Goal: Transaction & Acquisition: Purchase product/service

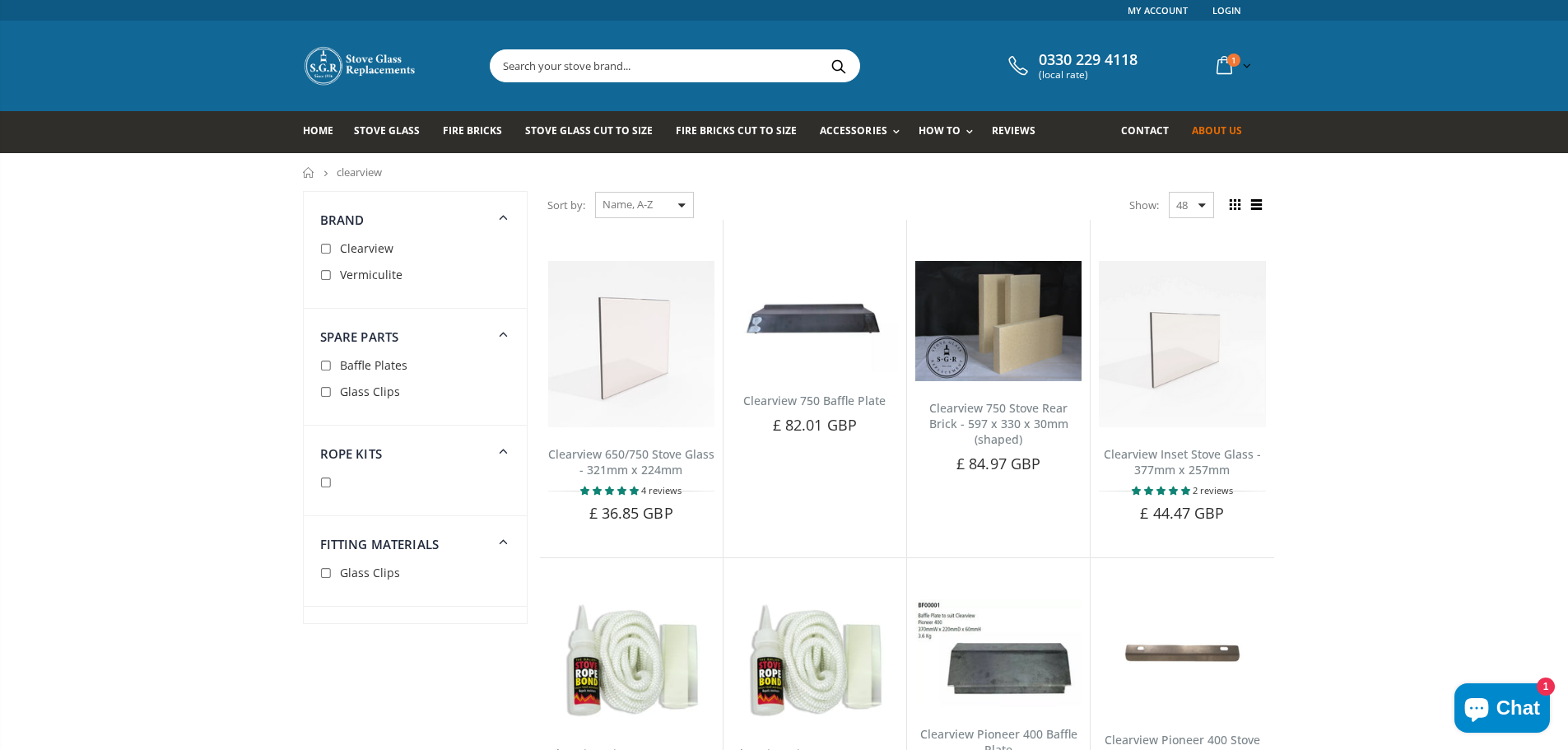
click at [1210, 131] on span "About us" at bounding box center [1217, 130] width 51 height 14
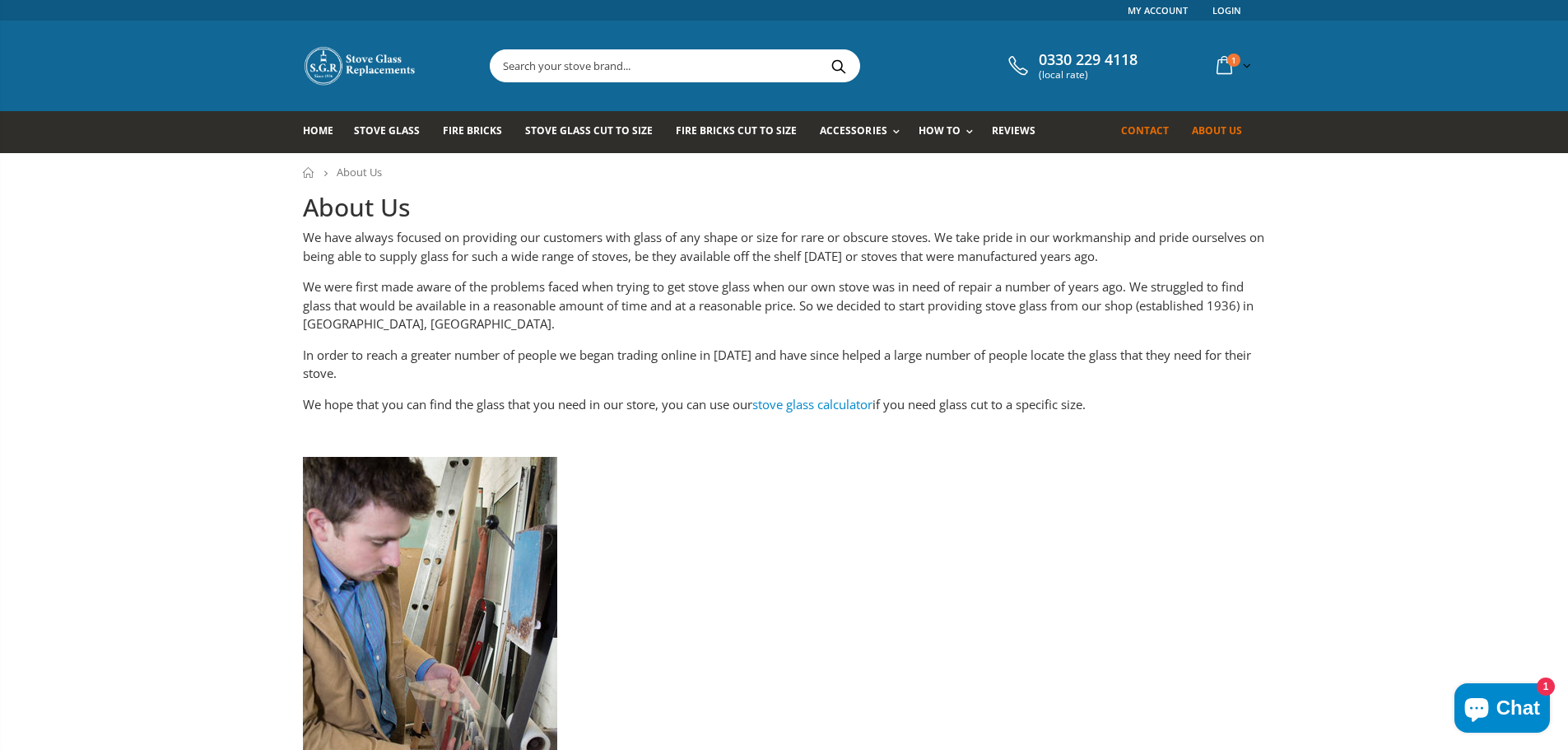
click at [1151, 128] on span "Contact" at bounding box center [1146, 130] width 48 height 14
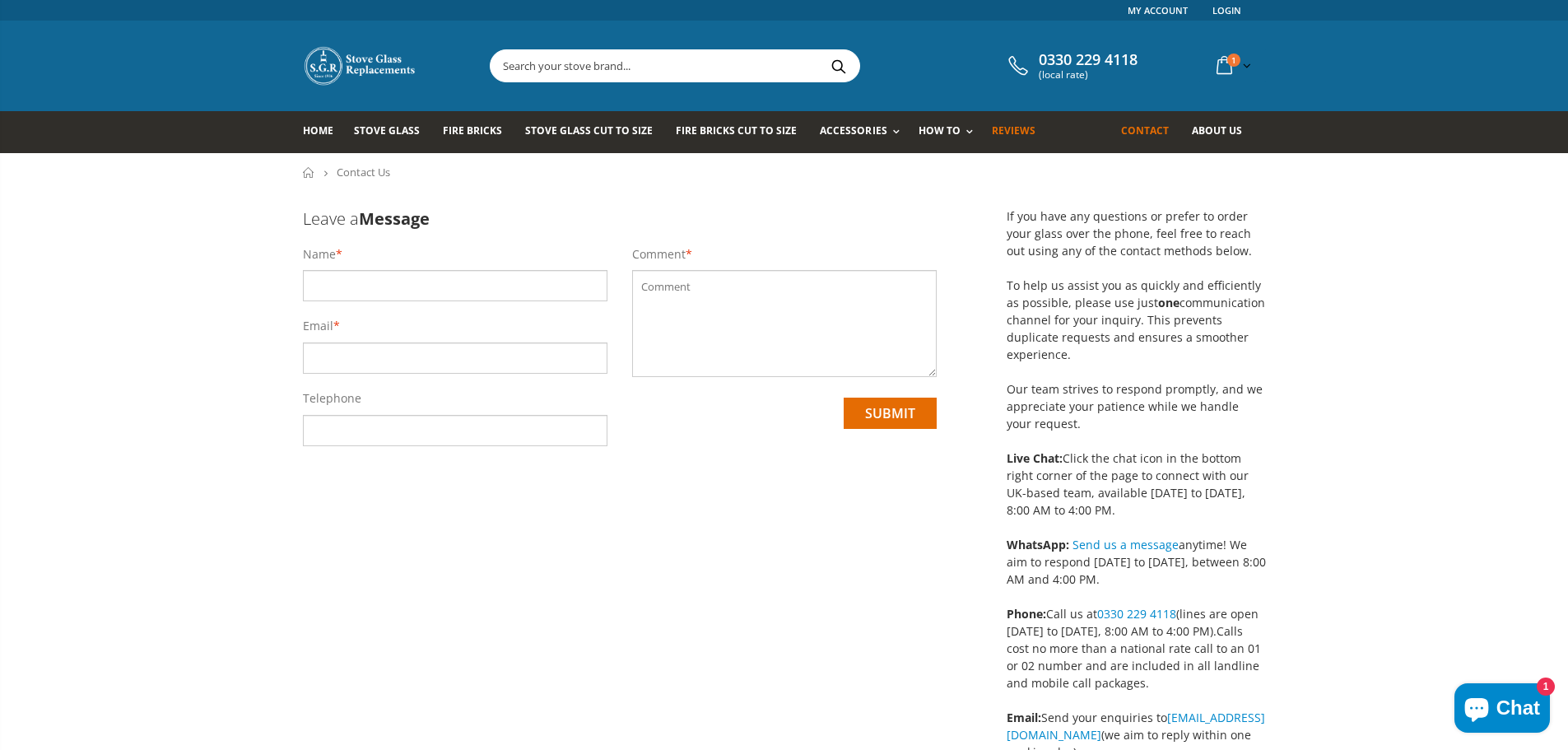
click at [1001, 126] on span "Reviews" at bounding box center [1014, 130] width 44 height 14
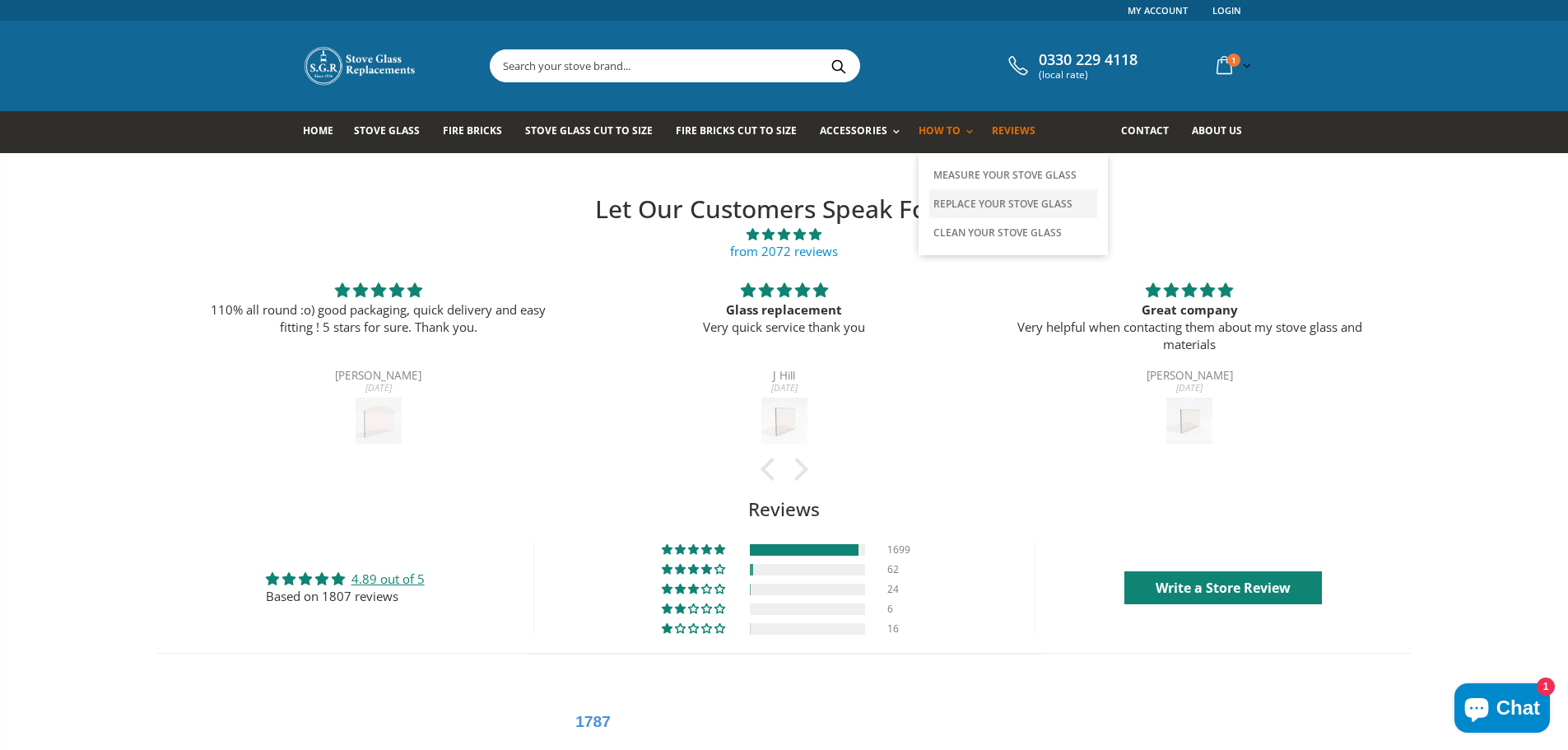
click at [972, 203] on link "Replace Your Stove Glass" at bounding box center [1013, 204] width 168 height 29
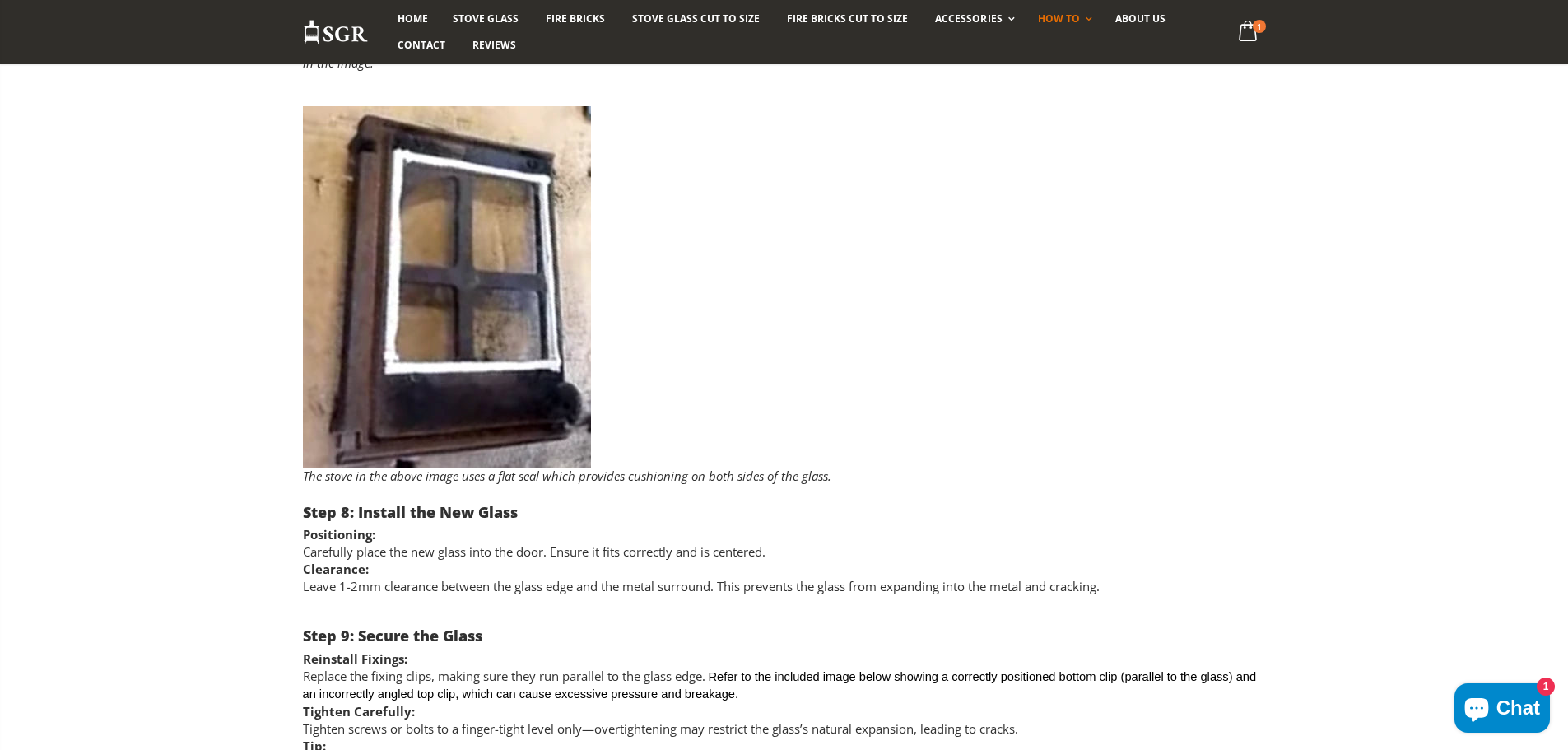
scroll to position [3624, 0]
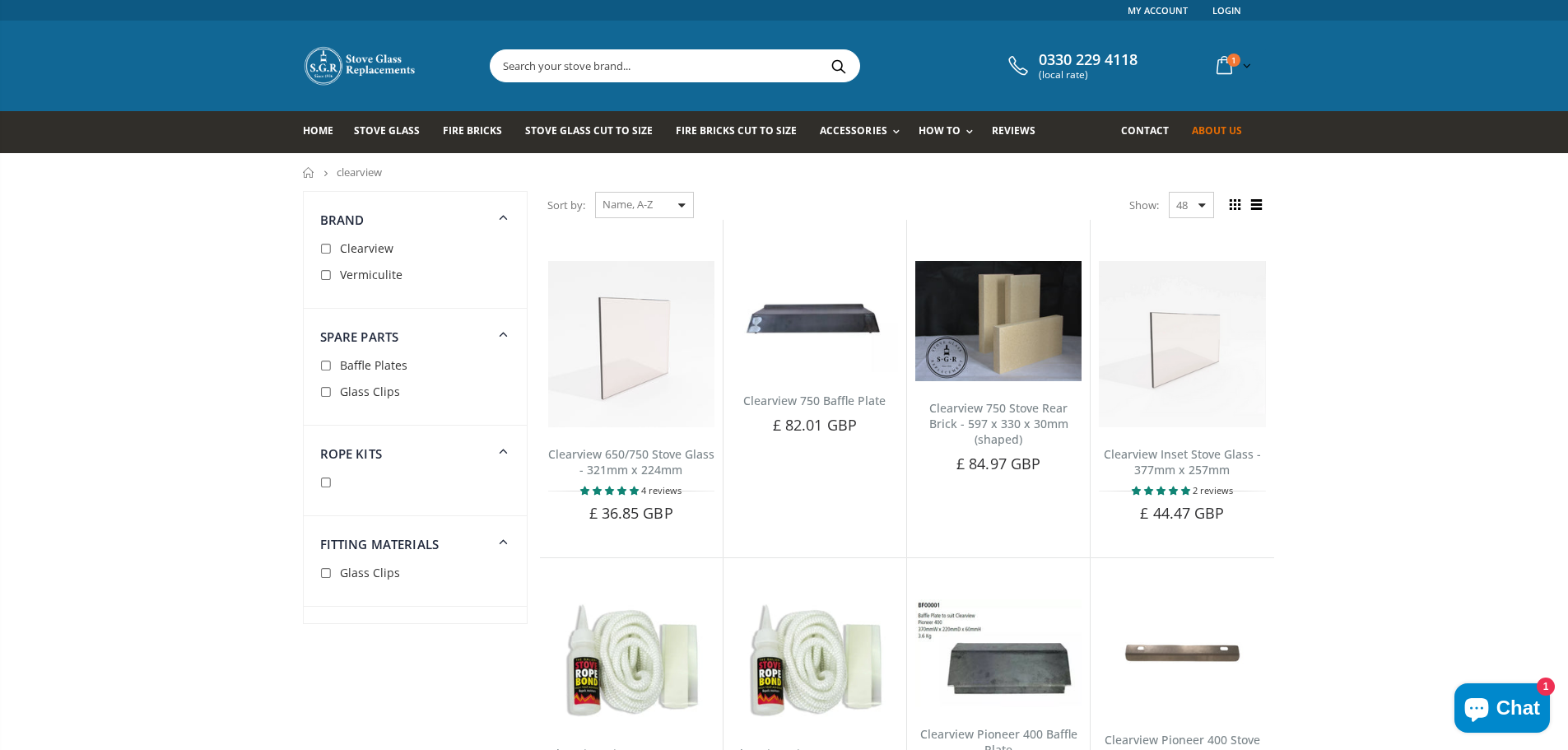
click at [1223, 121] on link "About us" at bounding box center [1223, 132] width 63 height 42
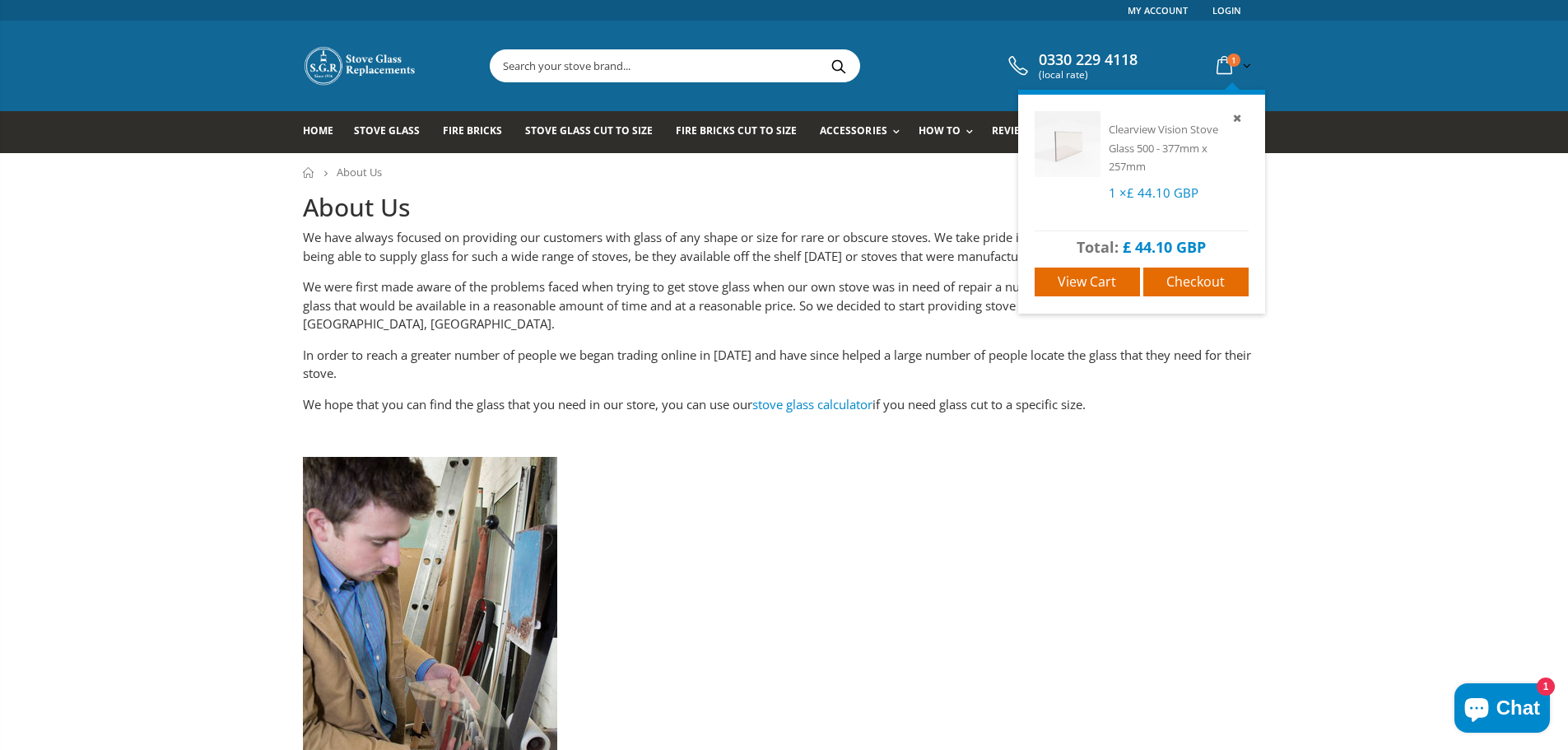
click at [1222, 61] on icon at bounding box center [1224, 66] width 29 height 30
click at [1232, 63] on span "1" at bounding box center [1234, 60] width 13 height 13
click at [1182, 279] on span "Checkout" at bounding box center [1195, 282] width 59 height 18
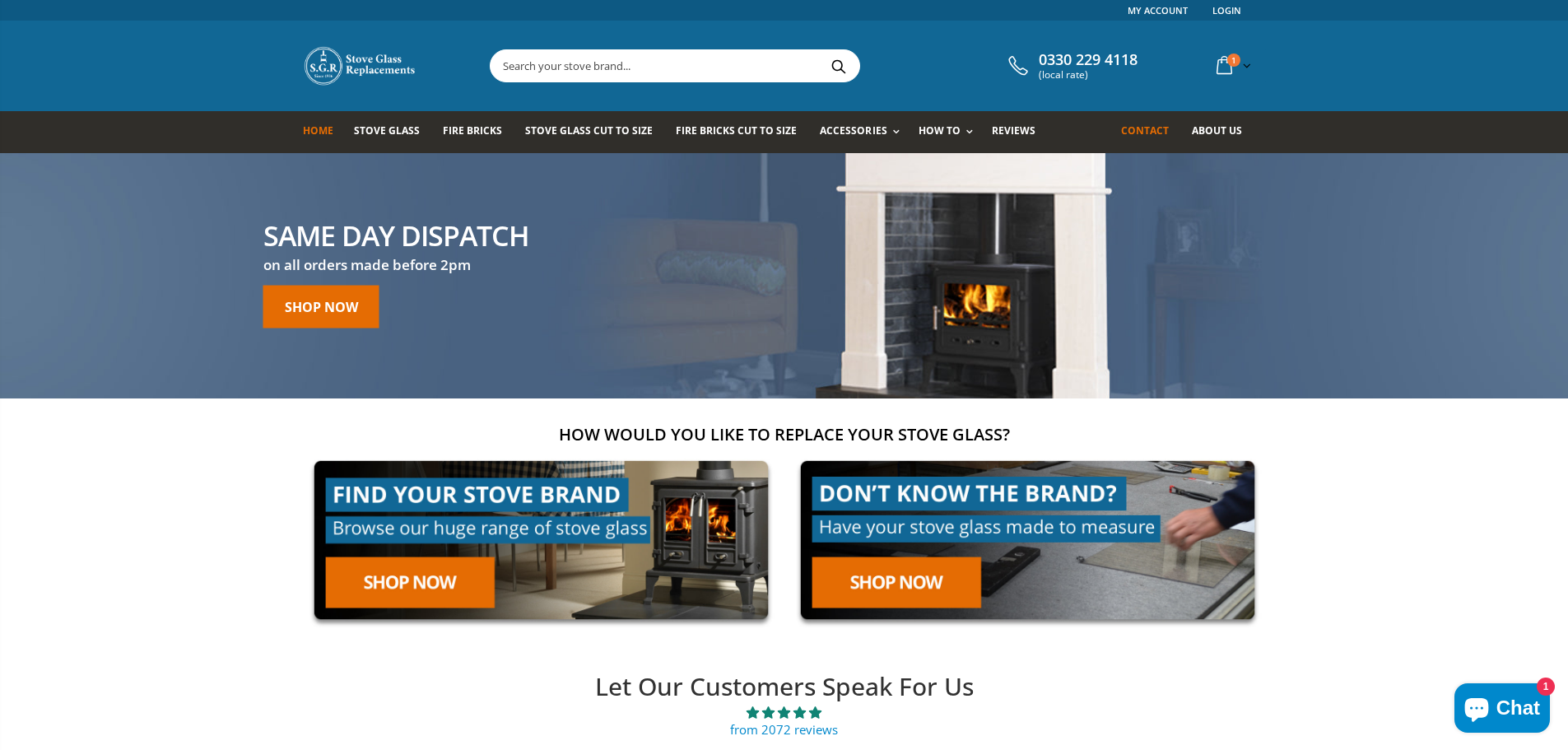
click at [1150, 131] on span "Contact" at bounding box center [1146, 130] width 48 height 14
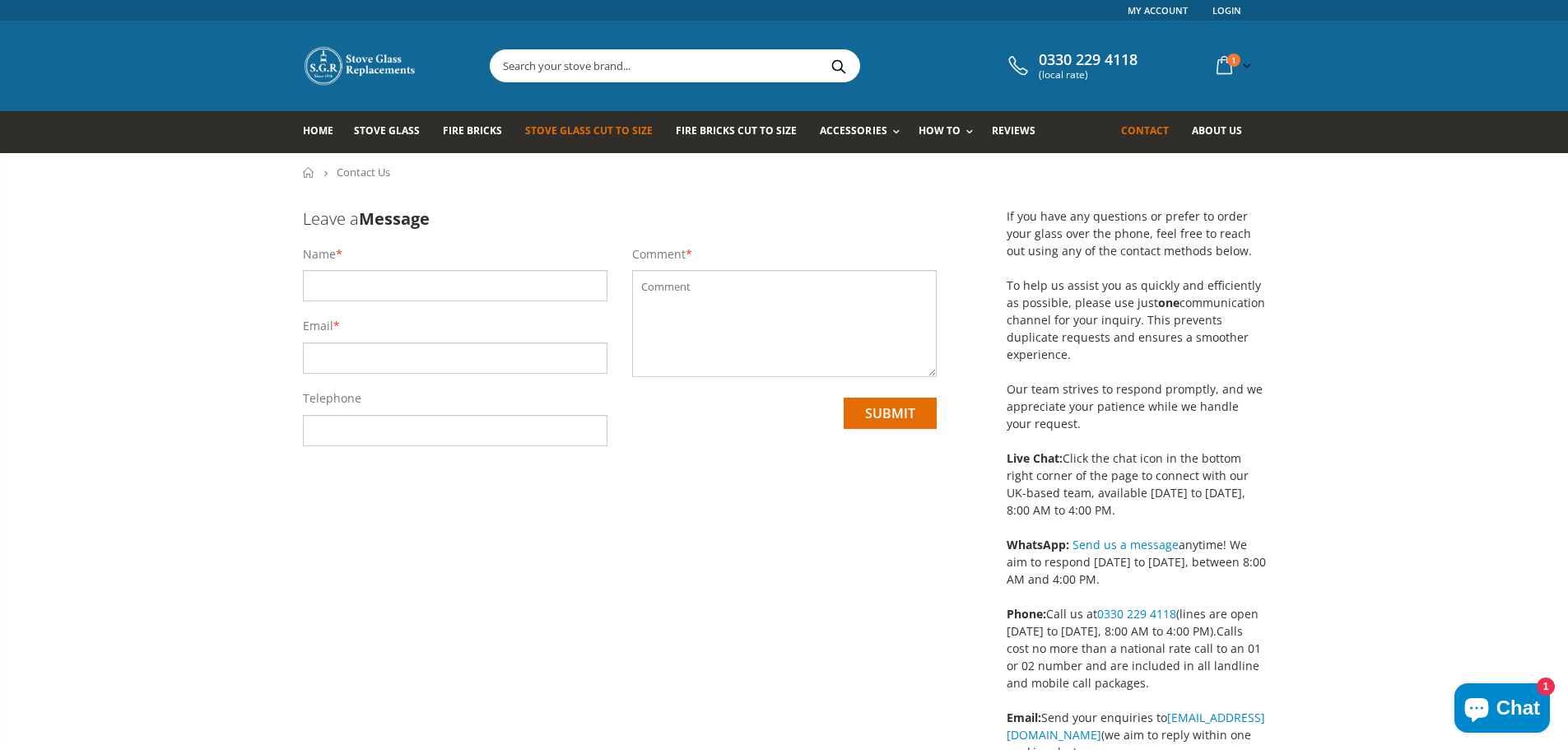
click at [569, 129] on span "Stove Glass Cut To Size" at bounding box center [589, 130] width 128 height 14
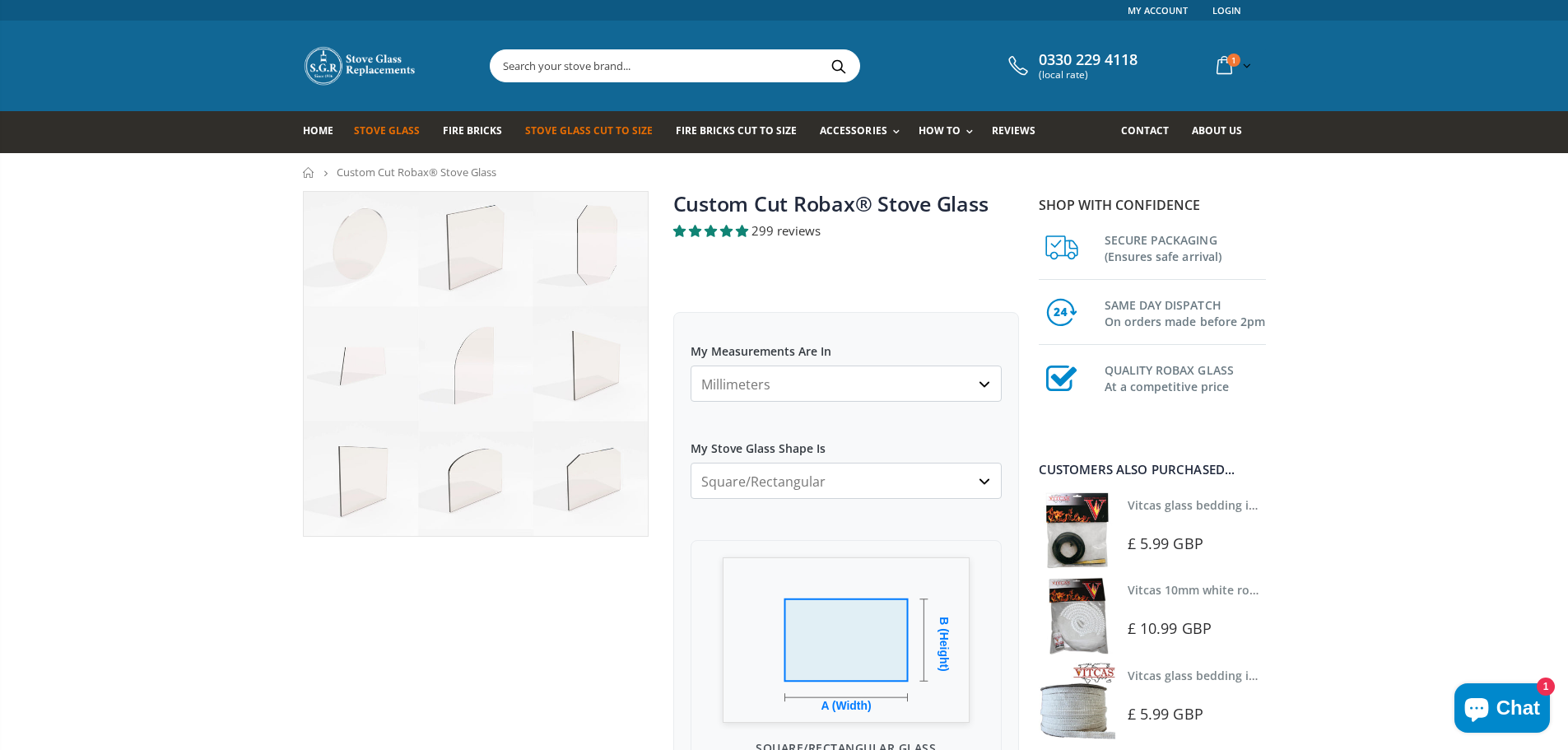
click at [394, 128] on span "Stove Glass" at bounding box center [387, 130] width 66 height 14
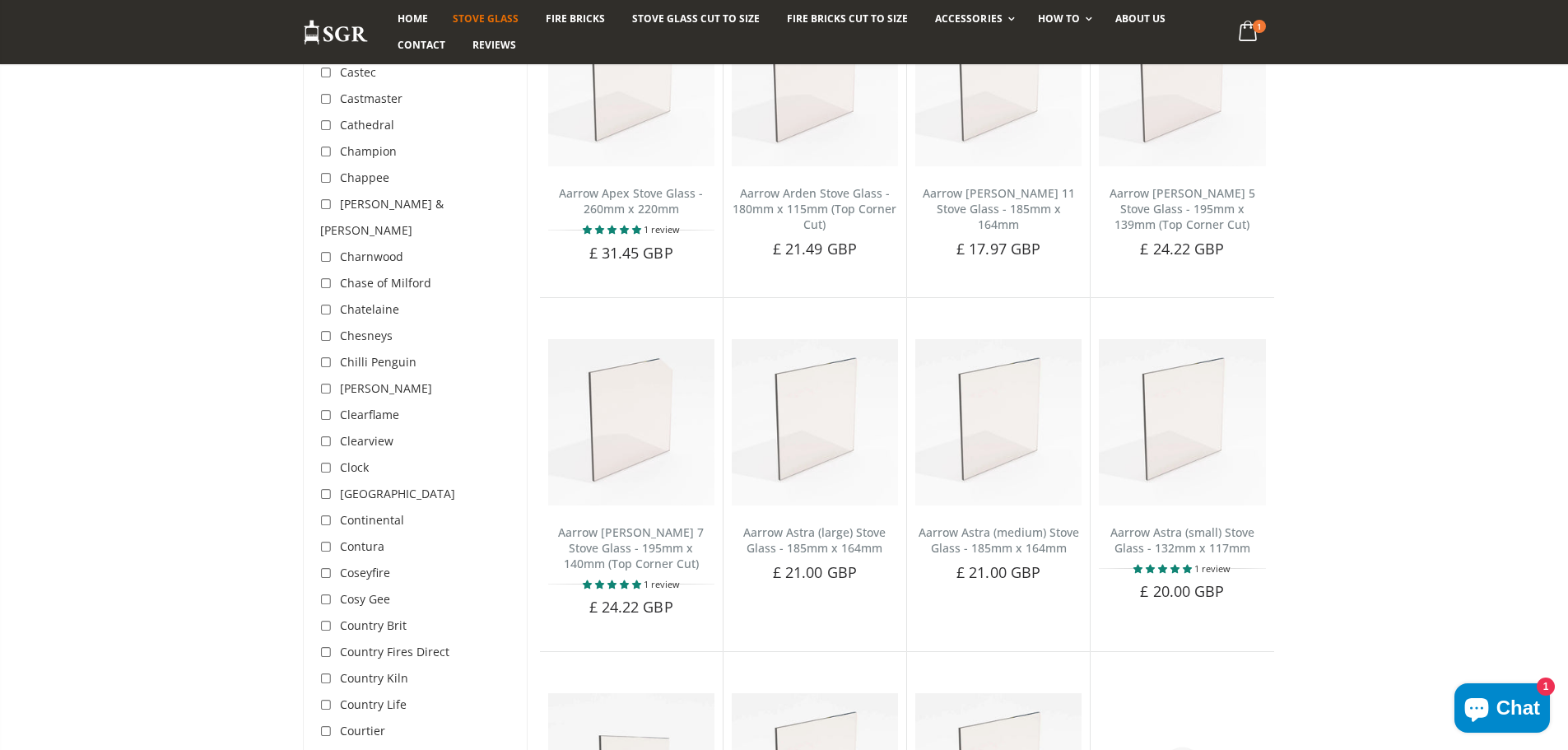
scroll to position [1071, 0]
click at [323, 436] on input "checkbox" at bounding box center [329, 444] width 17 height 17
checkbox input "true"
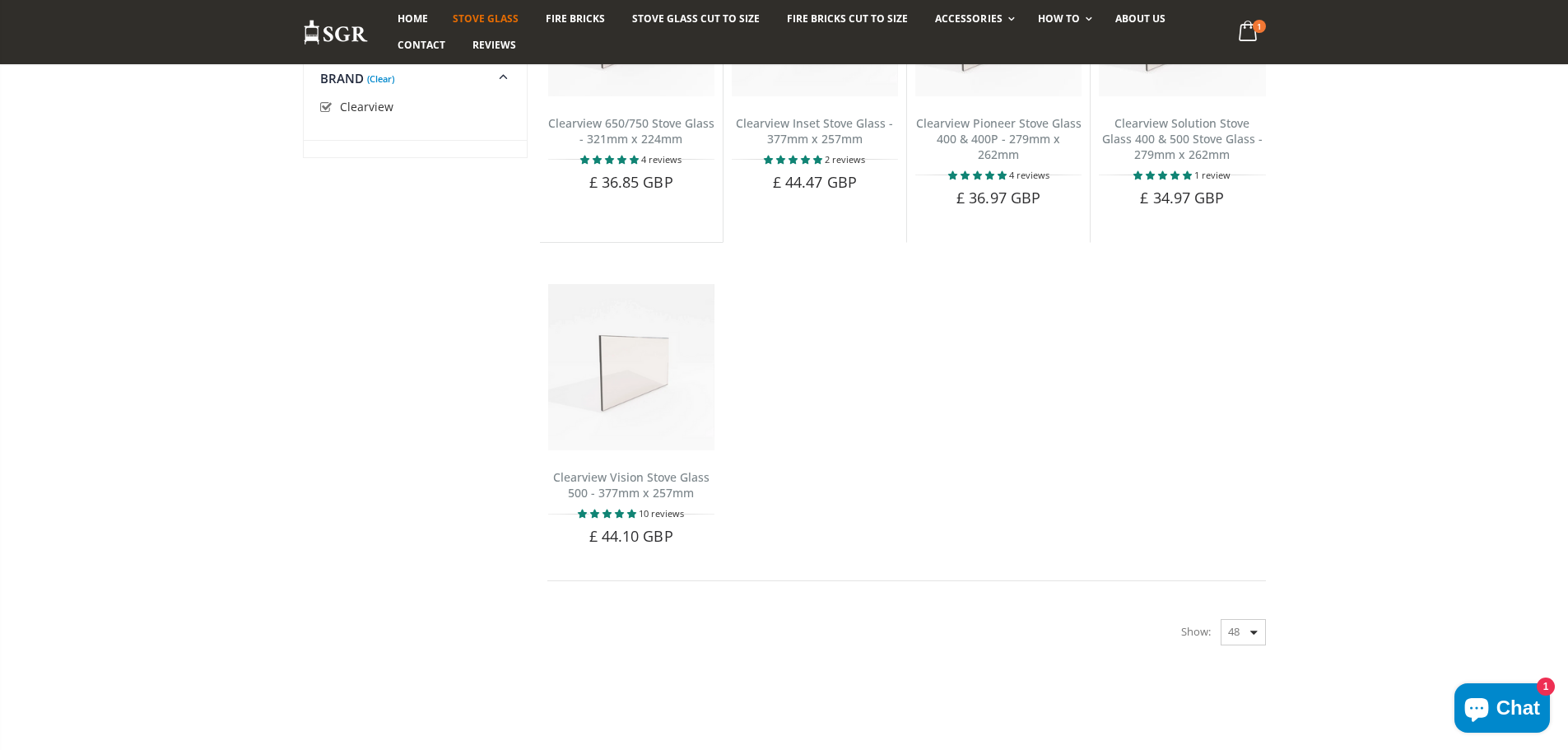
scroll to position [494, 0]
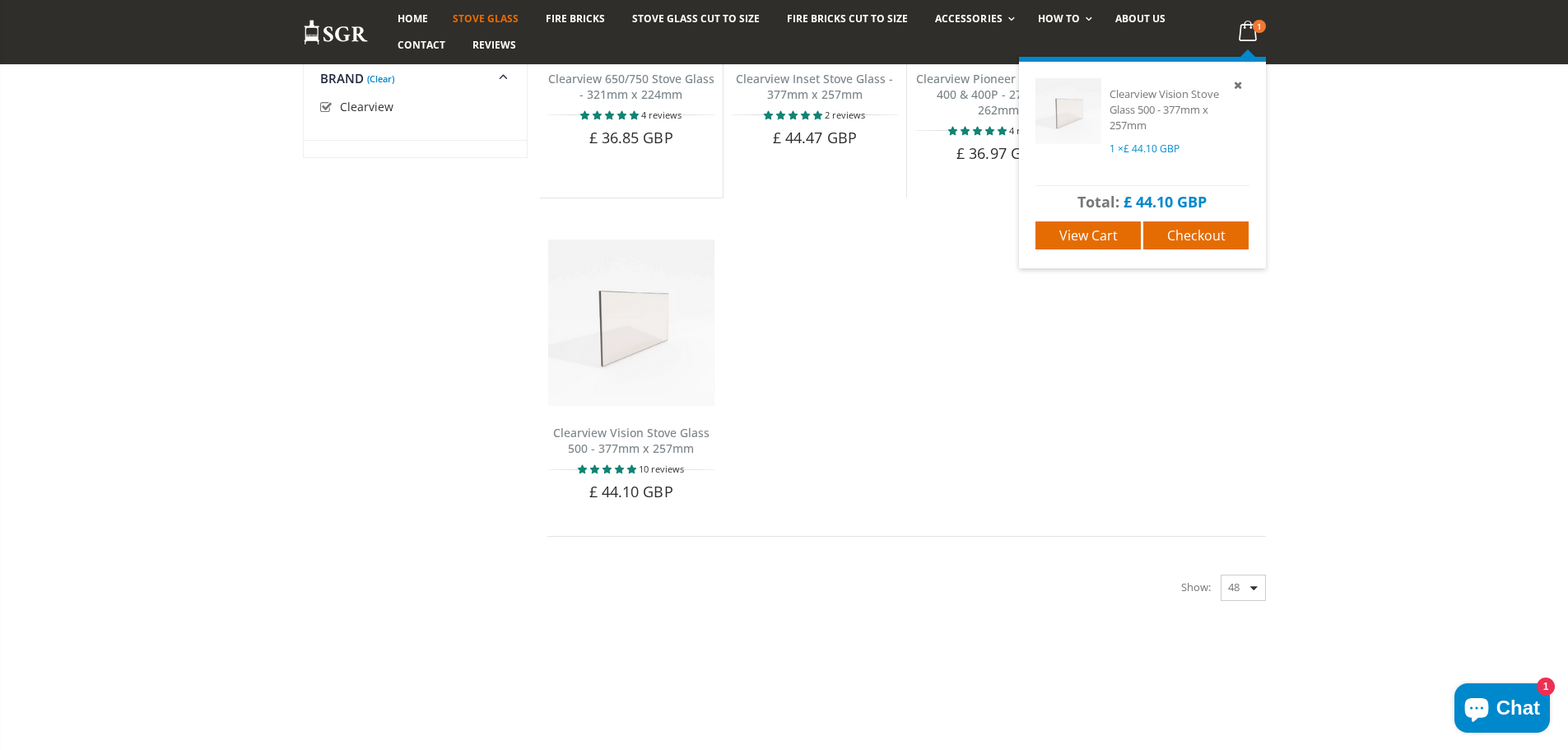
click at [1251, 20] on icon at bounding box center [1247, 31] width 32 height 30
click at [1175, 234] on span "Checkout" at bounding box center [1196, 235] width 59 height 18
